Goal: Find contact information: Obtain details needed to contact an individual or organization

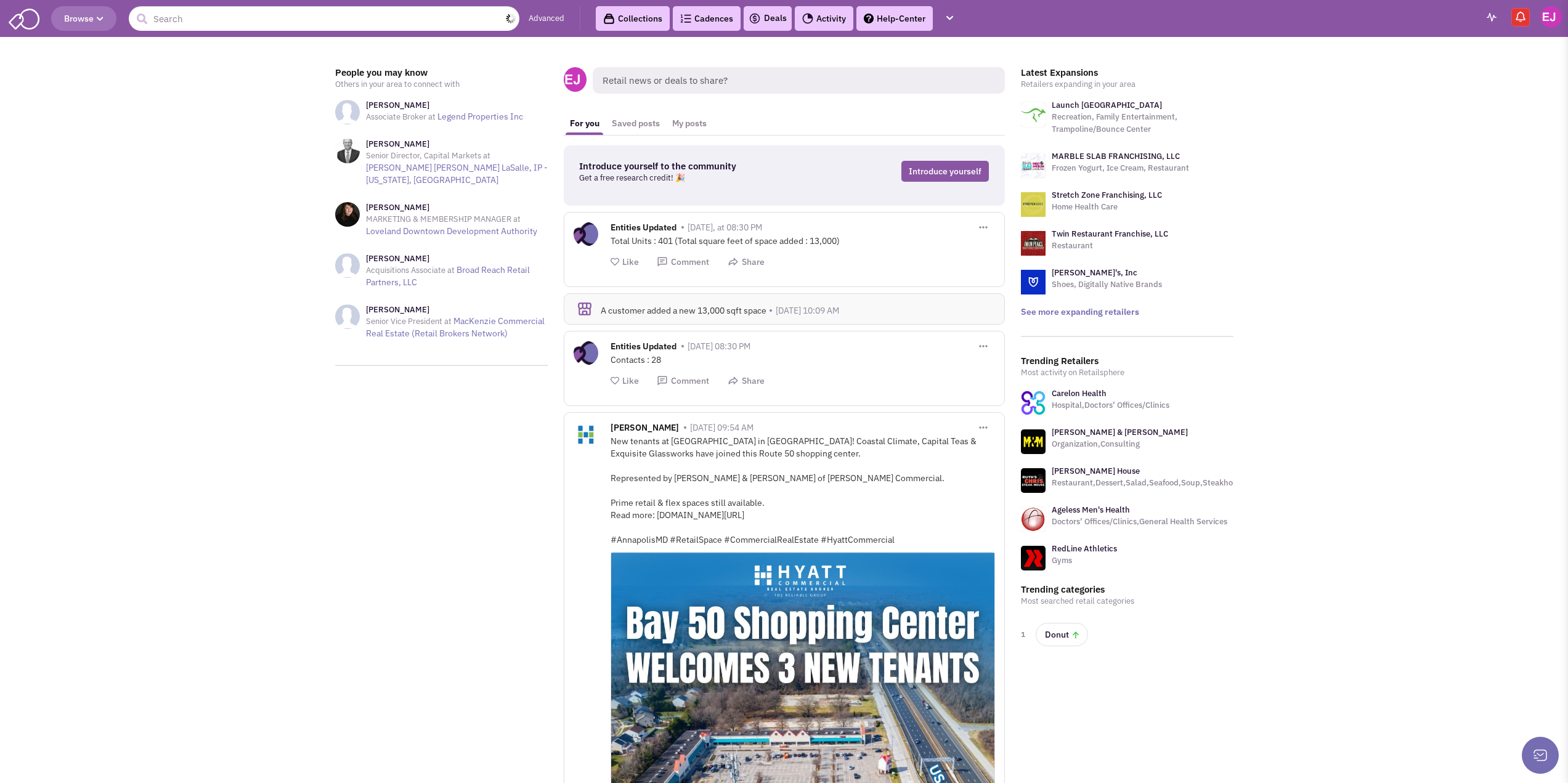
click at [353, 20] on input "text" at bounding box center [324, 19] width 391 height 24
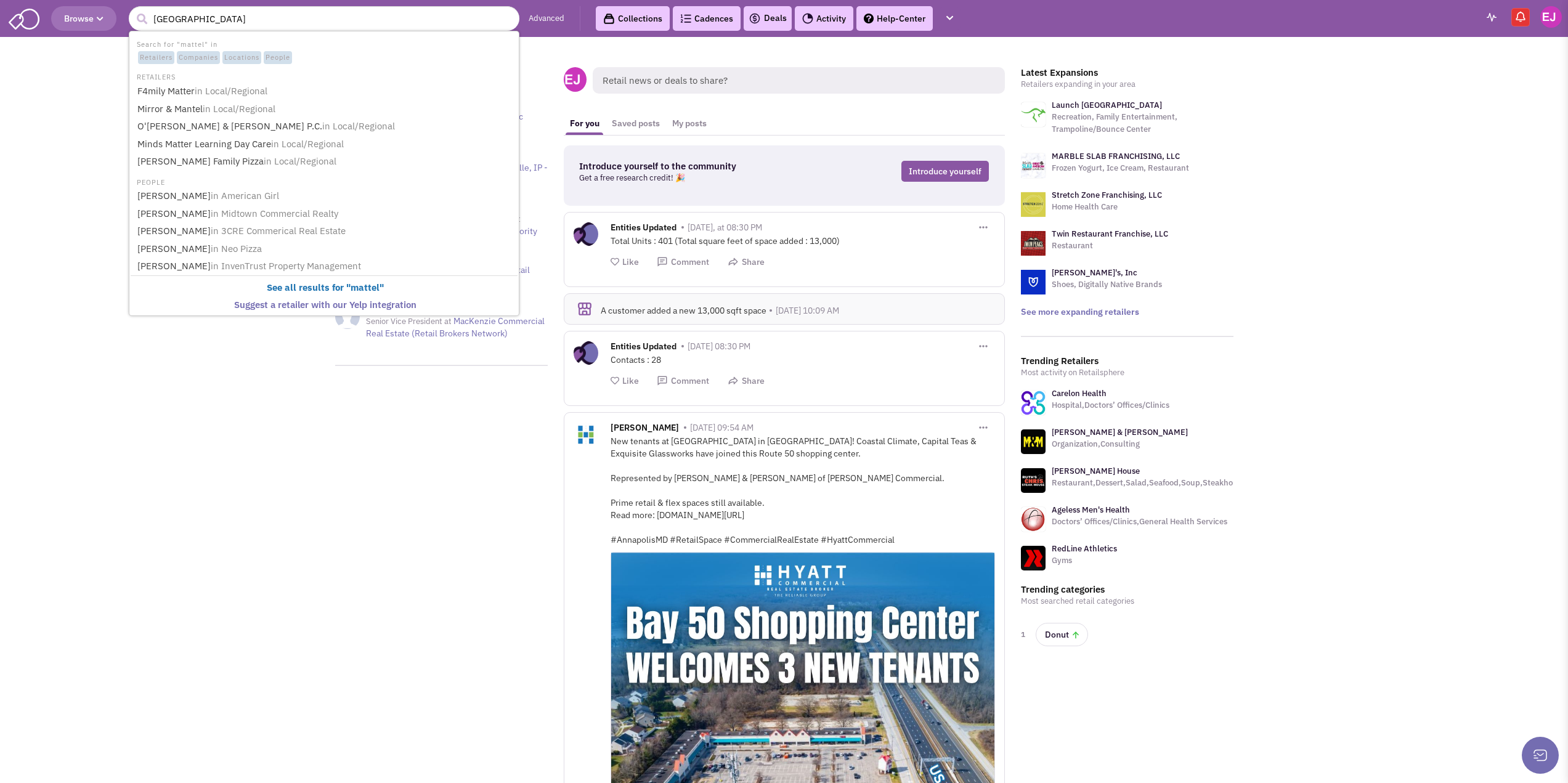
type input "mattel adventure park"
click at [133, 10] on button "submit" at bounding box center [142, 19] width 19 height 19
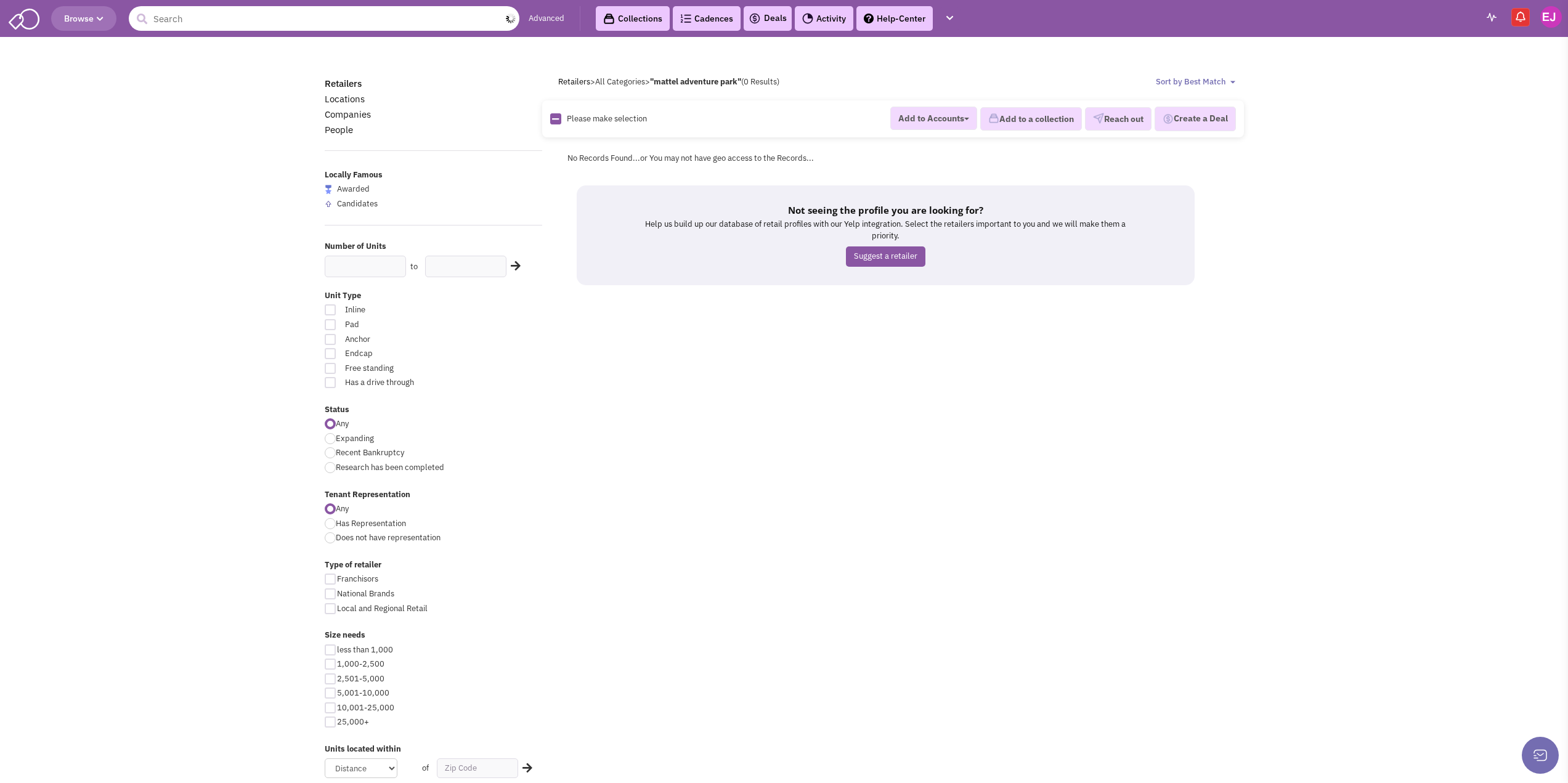
click at [254, 19] on input "text" at bounding box center [324, 19] width 391 height 24
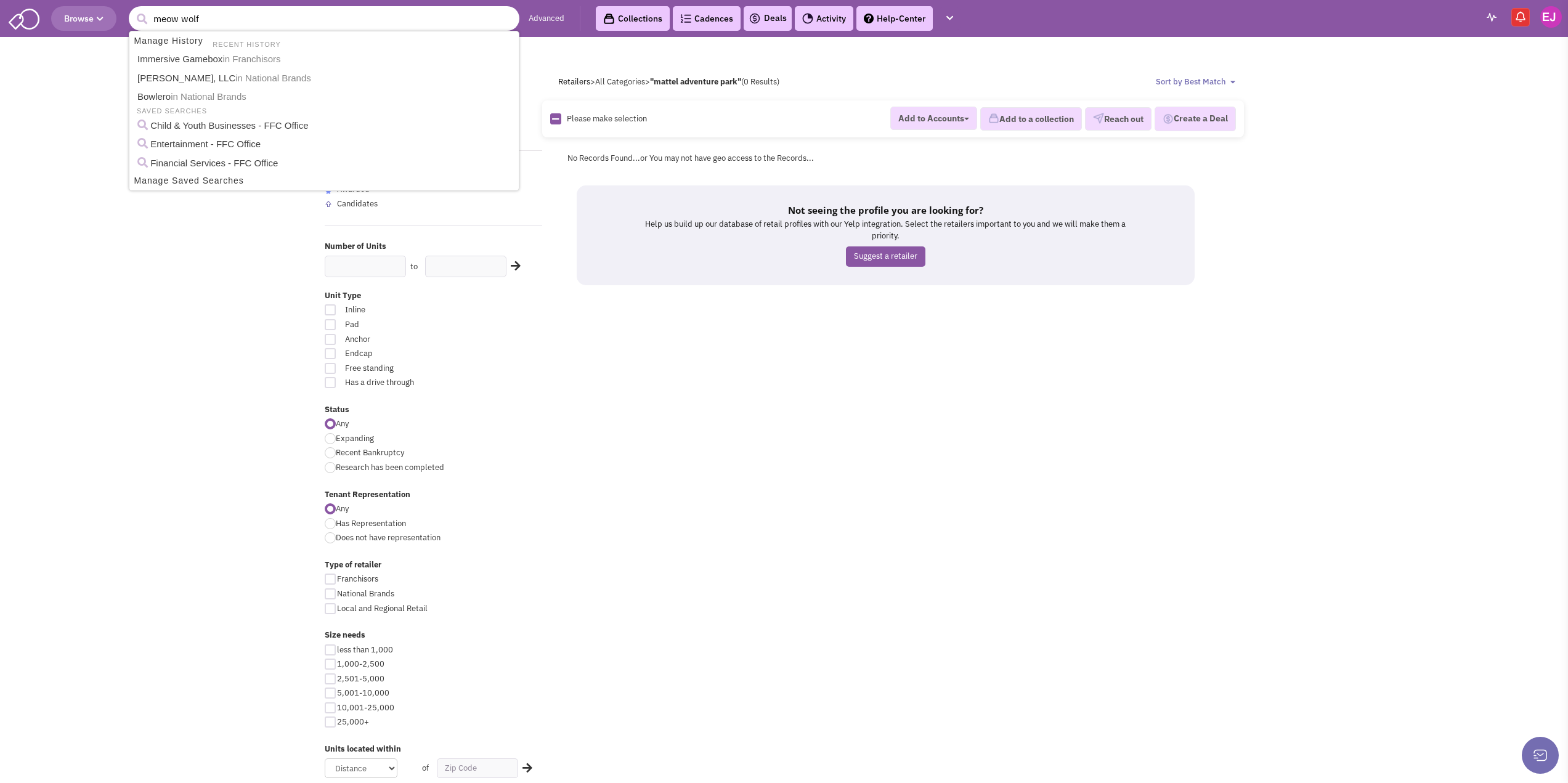
type input "meow wolf"
click at [133, 10] on button "submit" at bounding box center [142, 19] width 19 height 19
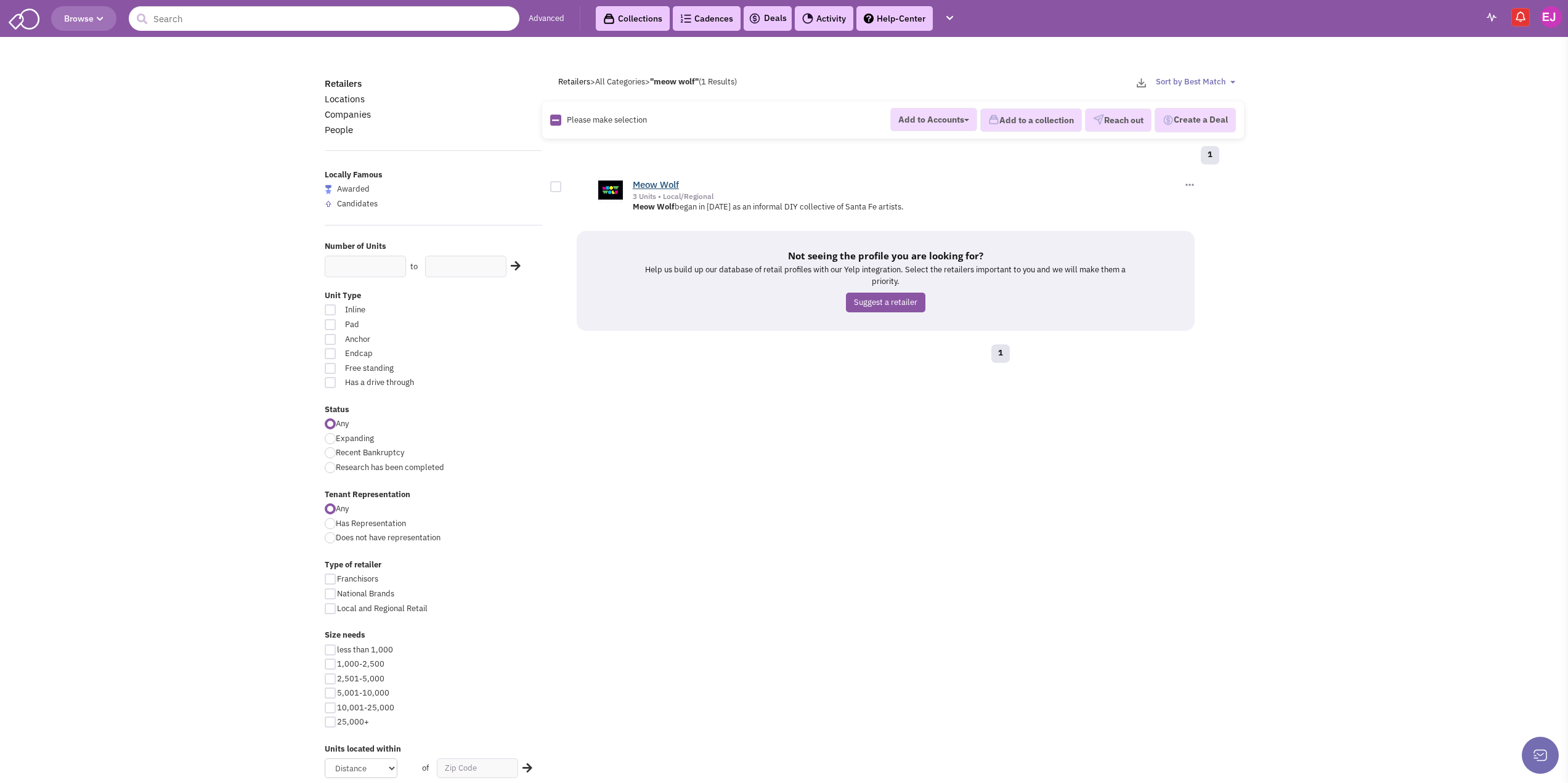
click at [663, 180] on link "Meow Wolf" at bounding box center [656, 185] width 46 height 11
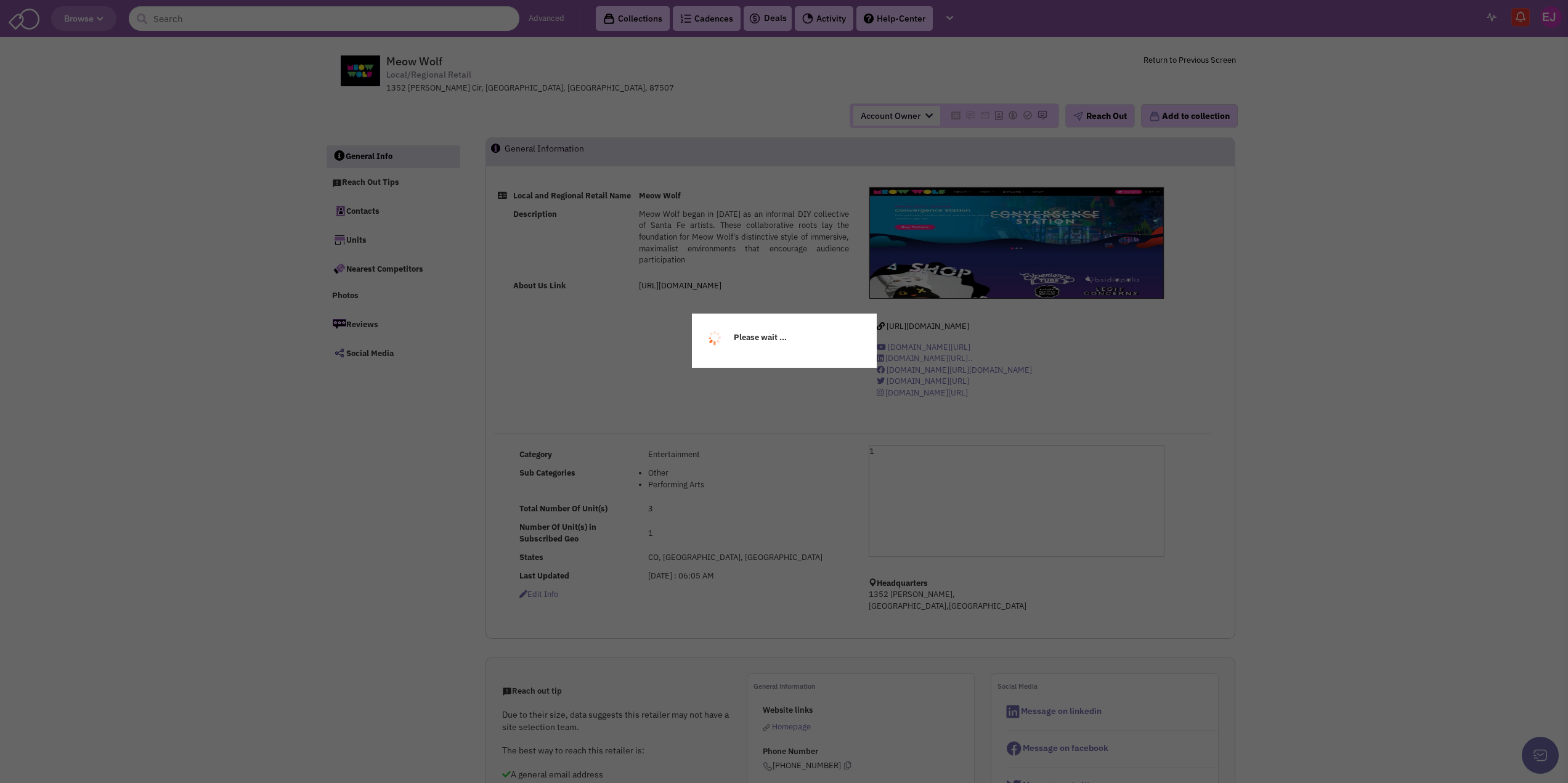
select select
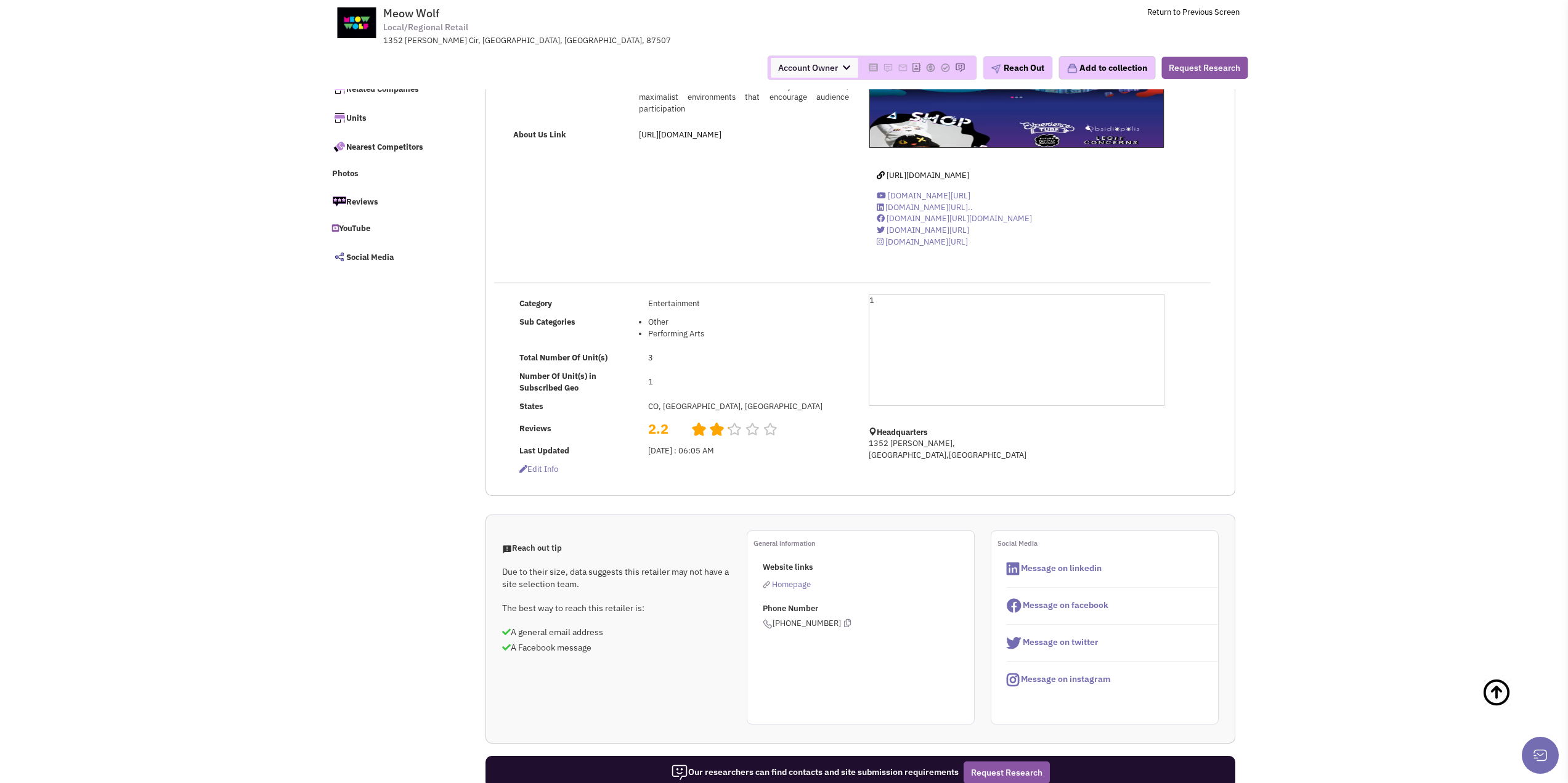
scroll to position [123, 0]
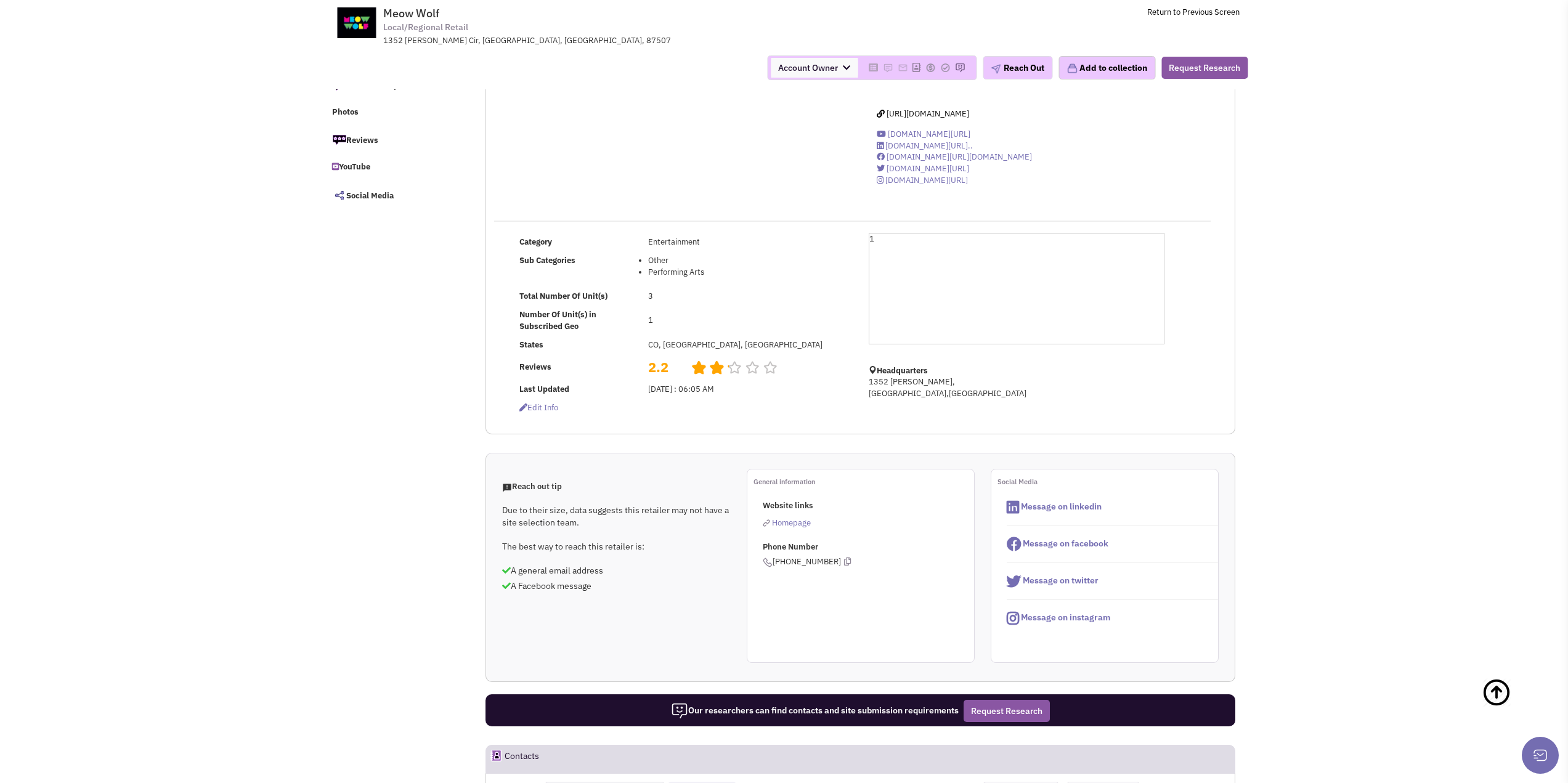
drag, startPoint x: 776, startPoint y: 560, endPoint x: 819, endPoint y: 560, distance: 43.0
click at [819, 560] on span "[PHONE_NUMBER]" at bounding box center [806, 561] width 88 height 11
drag, startPoint x: 832, startPoint y: 559, endPoint x: 775, endPoint y: 557, distance: 57.0
click at [775, 557] on span "[PHONE_NUMBER]" at bounding box center [806, 561] width 88 height 11
copy span "[PHONE_NUMBER]"
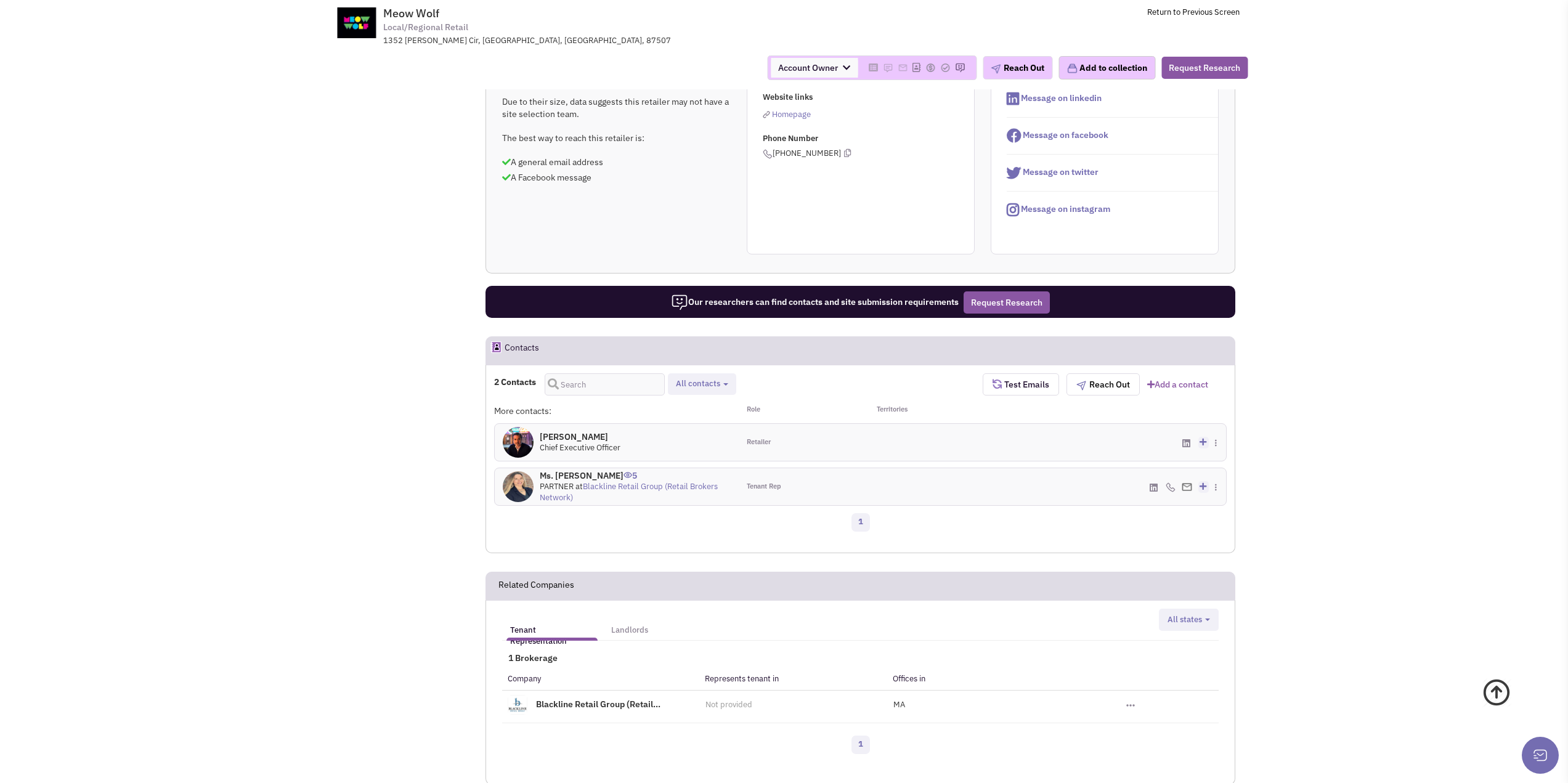
scroll to position [678, 0]
